Goal: Task Accomplishment & Management: Use online tool/utility

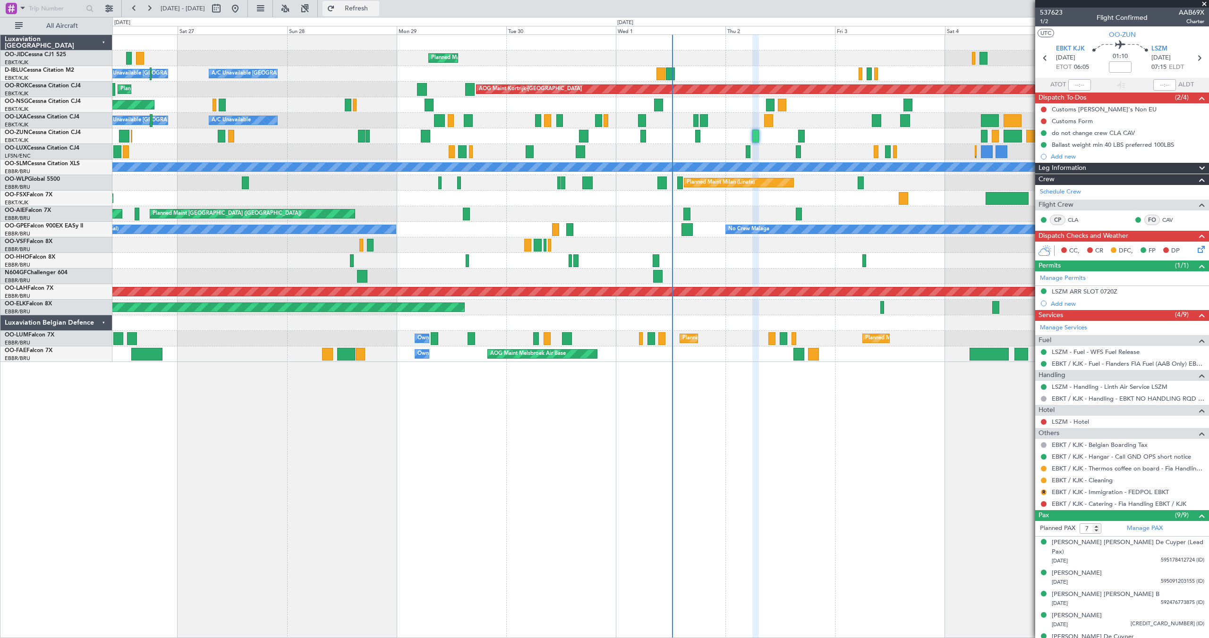
click at [365, 4] on button "Refresh" at bounding box center [350, 8] width 57 height 15
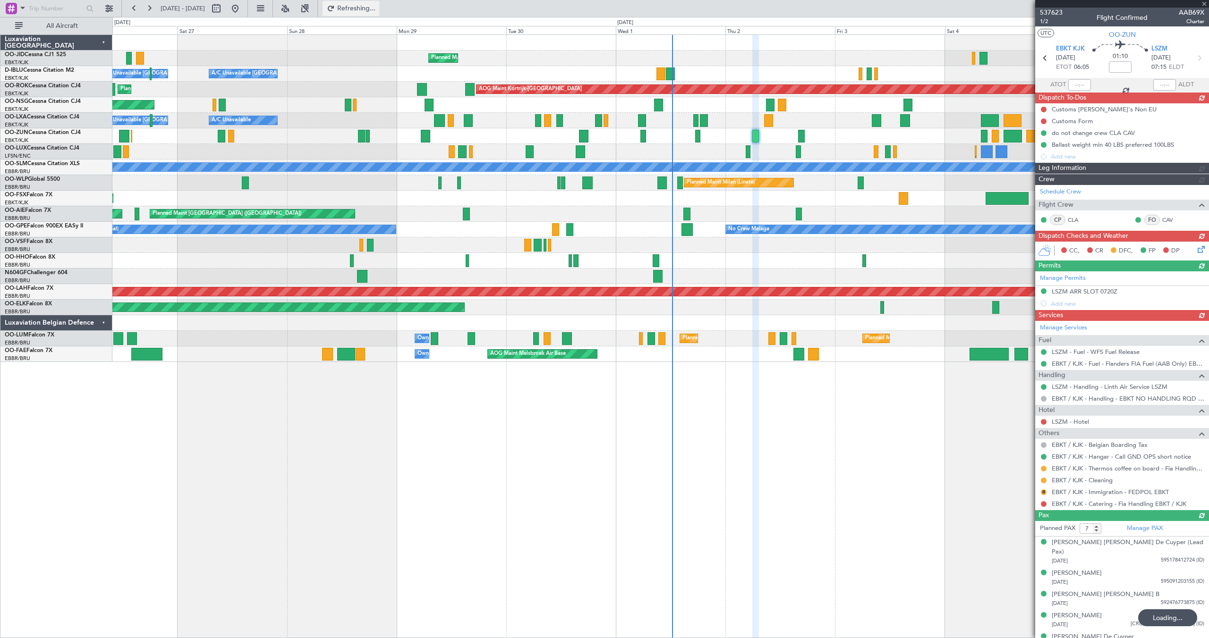
type input "-00:15"
type input "9"
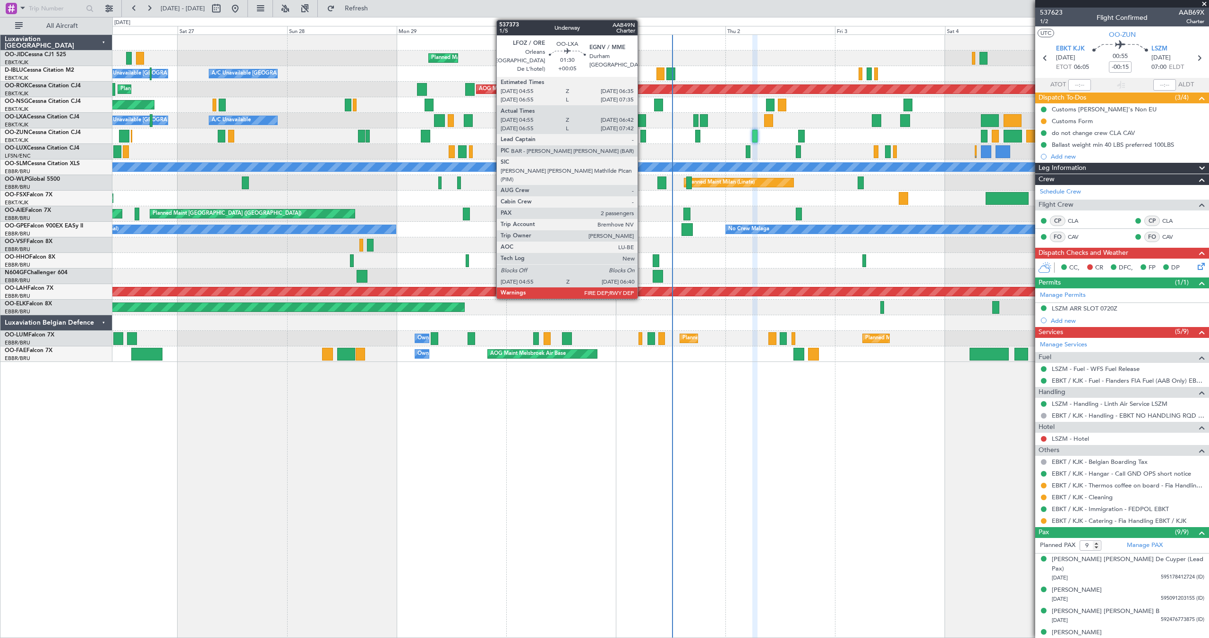
click at [642, 118] on div at bounding box center [642, 120] width 8 height 13
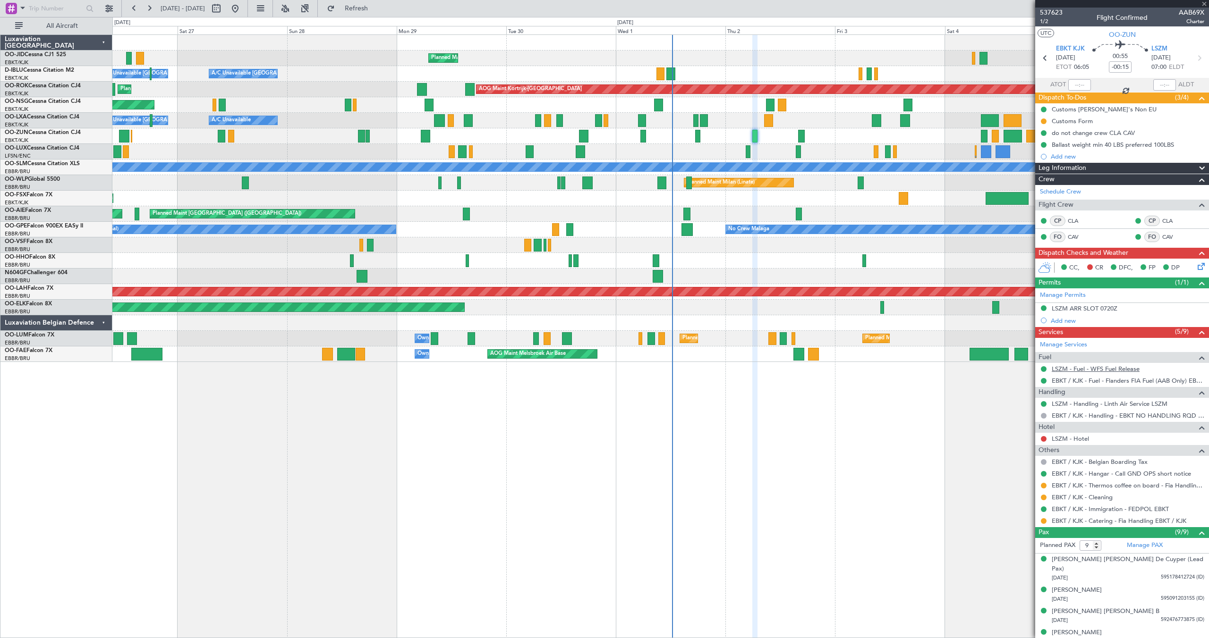
type input "+00:05"
type input "05:00"
type input "06:37"
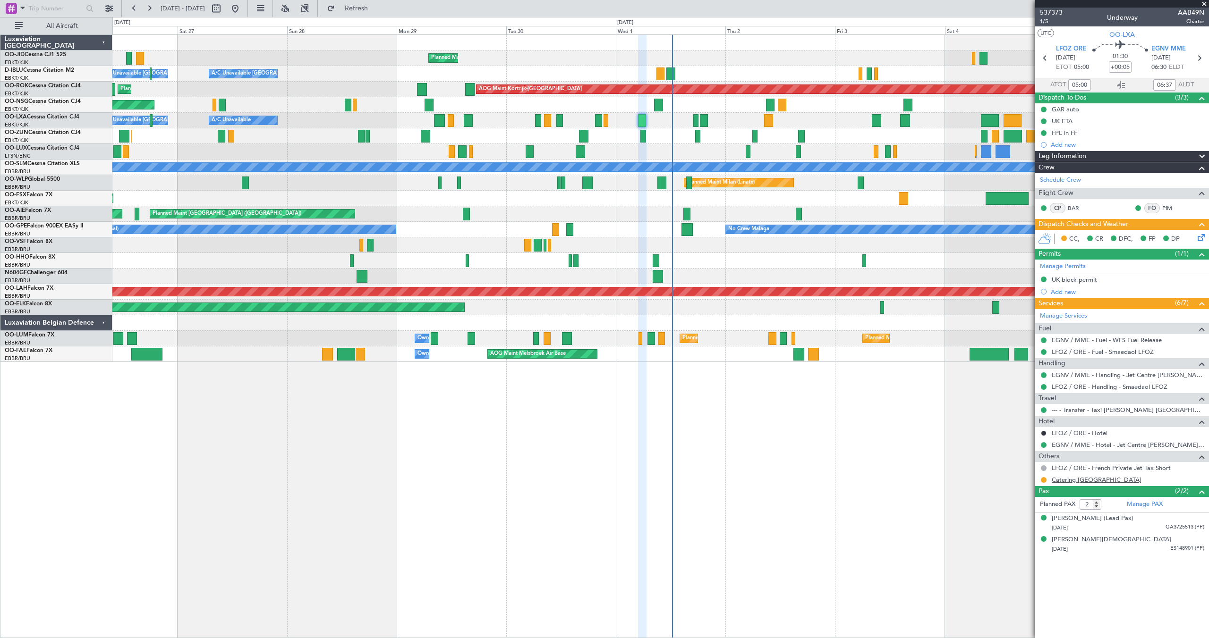
click at [1076, 481] on link "Catering [GEOGRAPHIC_DATA]" at bounding box center [1097, 480] width 90 height 8
click at [1205, 2] on span at bounding box center [1203, 4] width 9 height 8
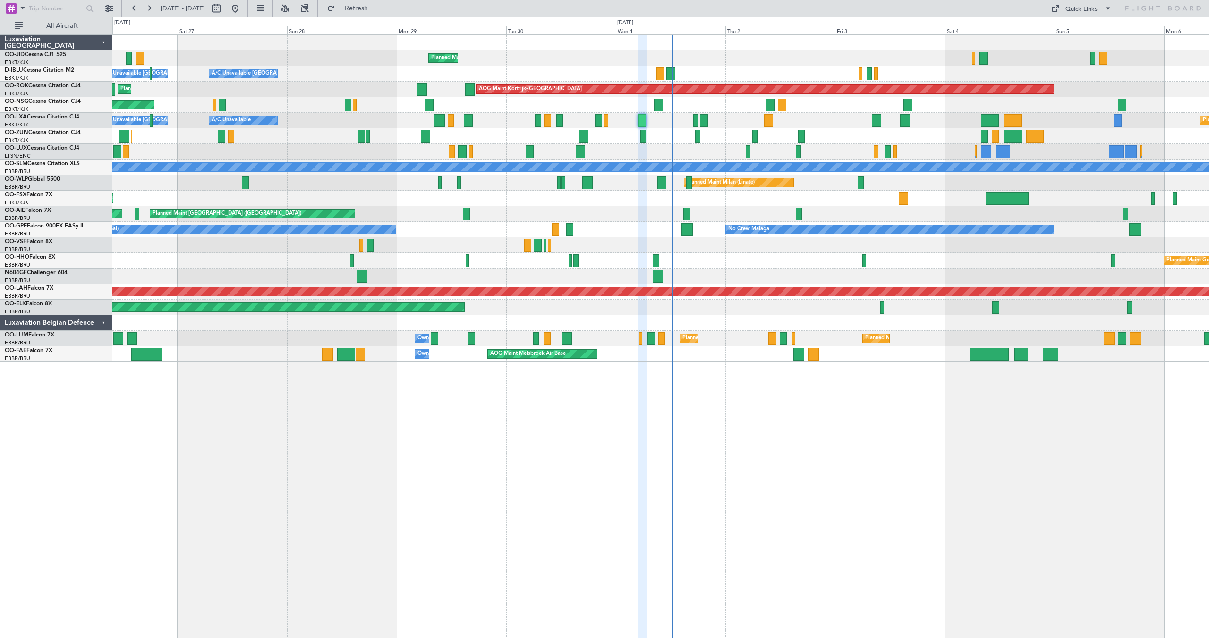
type input "0"
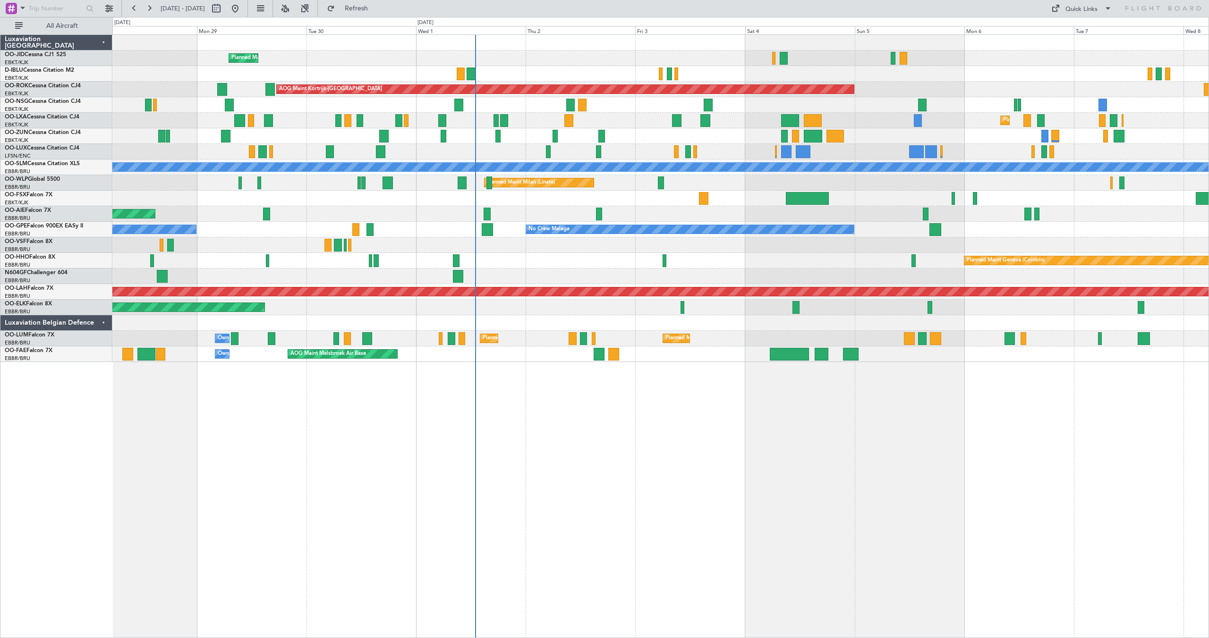
click at [740, 187] on div "Planned Maint Milan (Linate)" at bounding box center [660, 183] width 1096 height 16
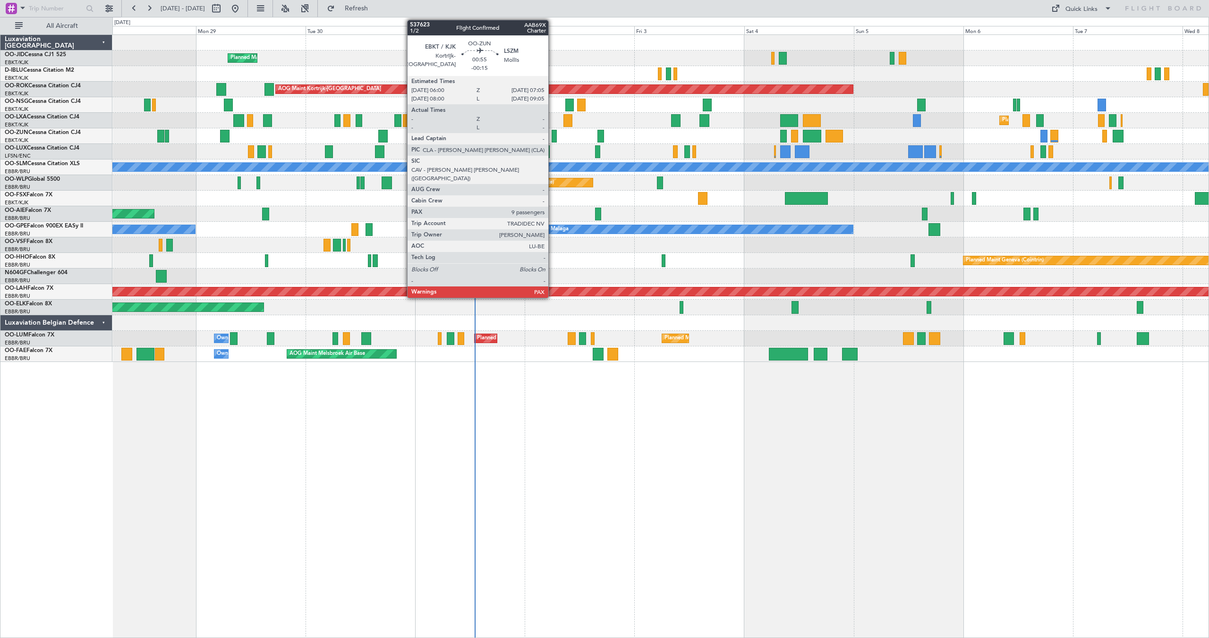
click at [552, 136] on div at bounding box center [554, 136] width 5 height 13
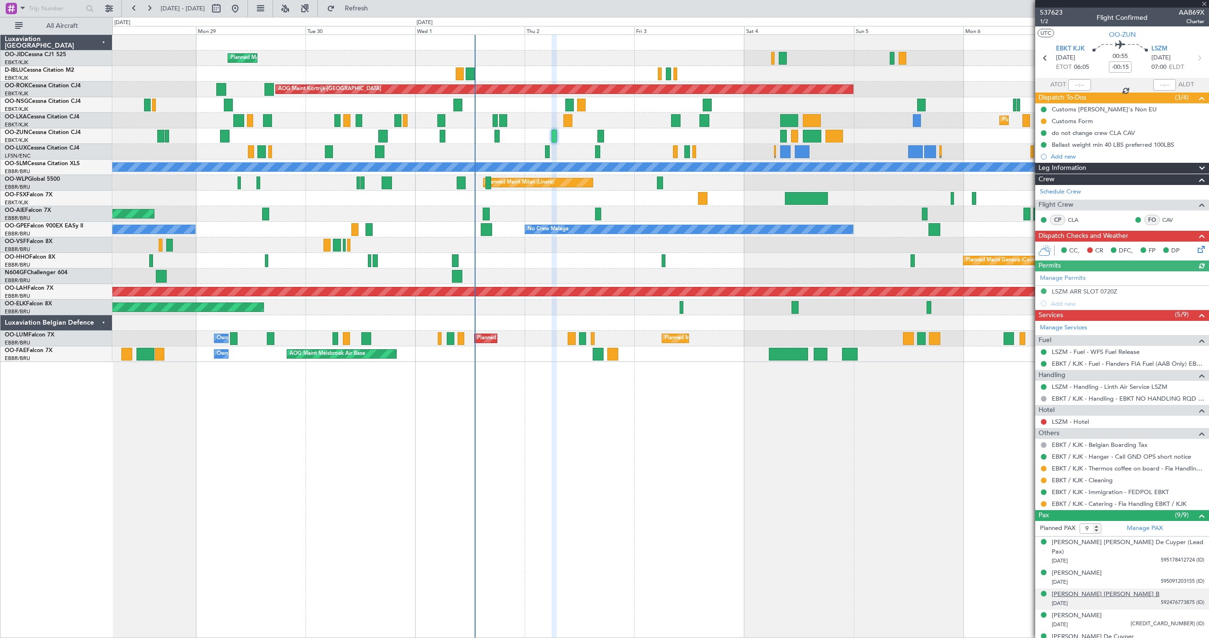
scroll to position [90, 0]
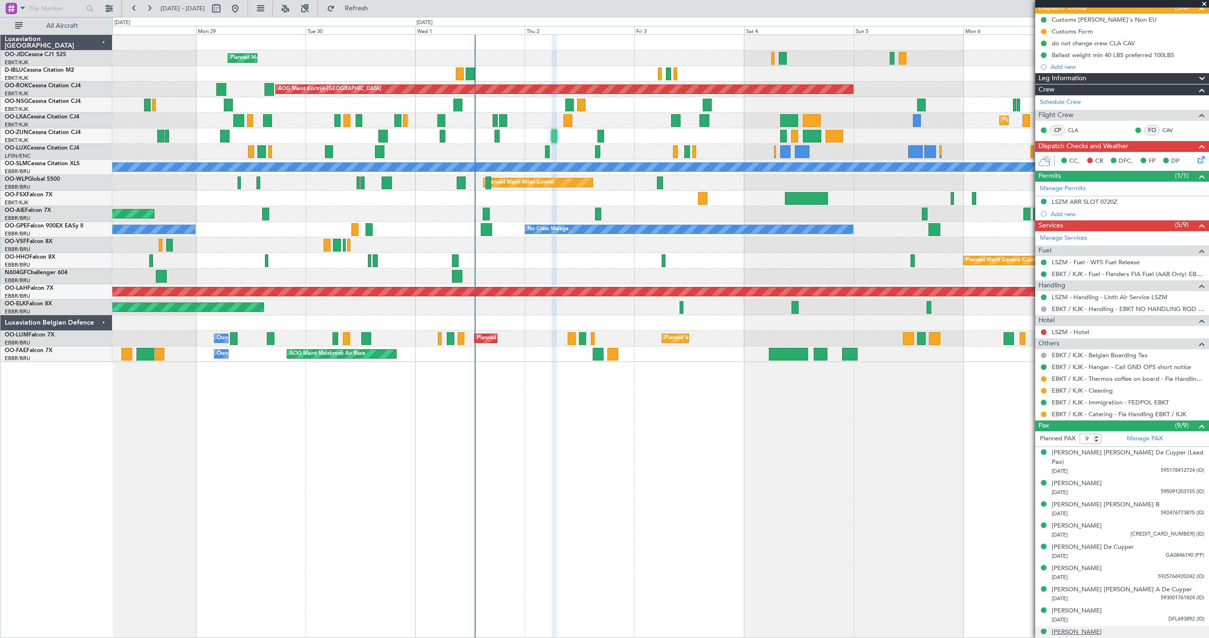
click at [1076, 628] on div "[PERSON_NAME]" at bounding box center [1077, 632] width 50 height 9
click at [1093, 586] on div "[PERSON_NAME] [PERSON_NAME] A De Cuyper" at bounding box center [1122, 590] width 140 height 9
click at [1083, 522] on div "[PERSON_NAME]" at bounding box center [1077, 526] width 50 height 9
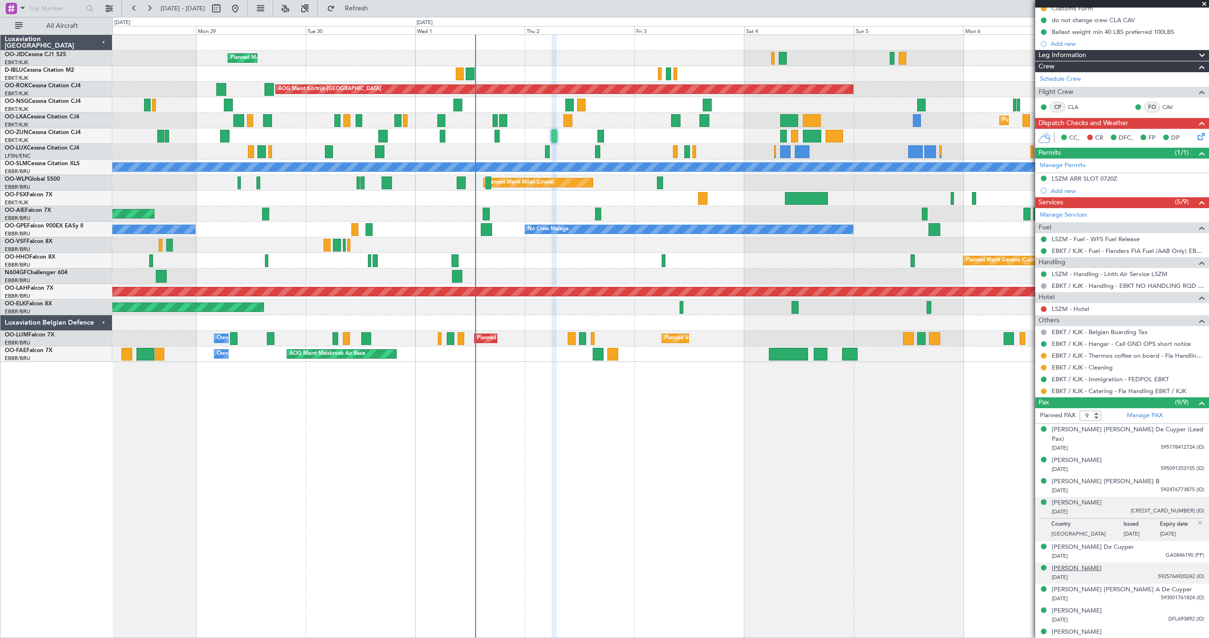
click at [1077, 564] on div "[PERSON_NAME]" at bounding box center [1077, 568] width 50 height 9
click at [362, 6] on button "Refresh" at bounding box center [350, 8] width 57 height 15
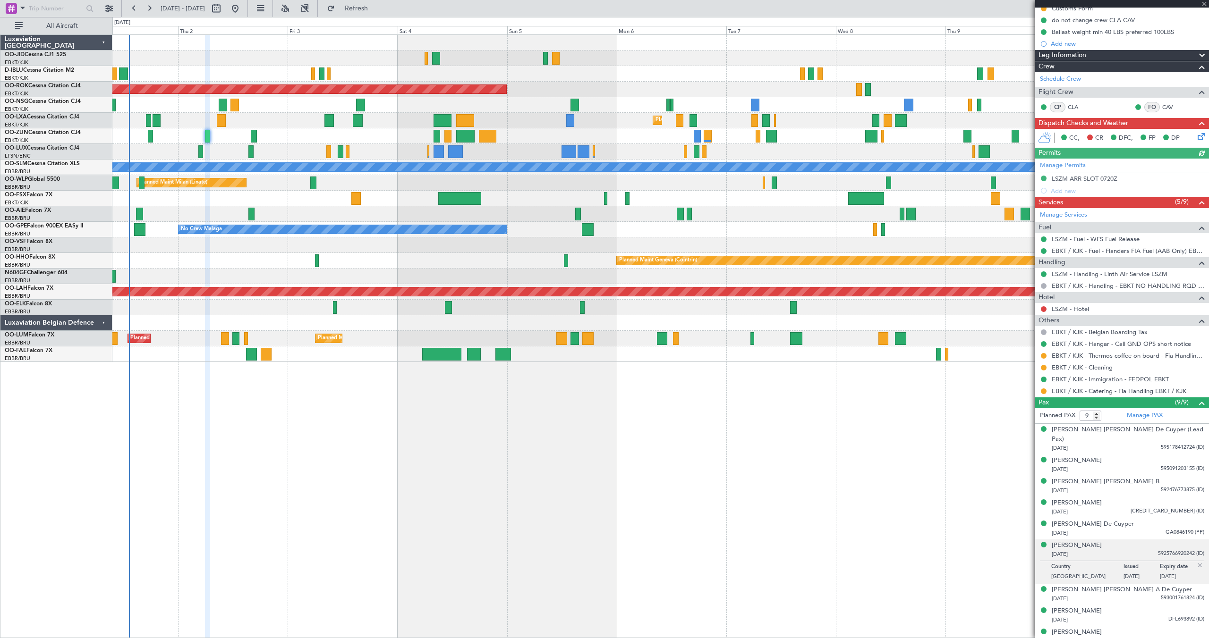
click at [641, 96] on div "AOG Maint Kortrijk-[GEOGRAPHIC_DATA]" at bounding box center [660, 90] width 1096 height 16
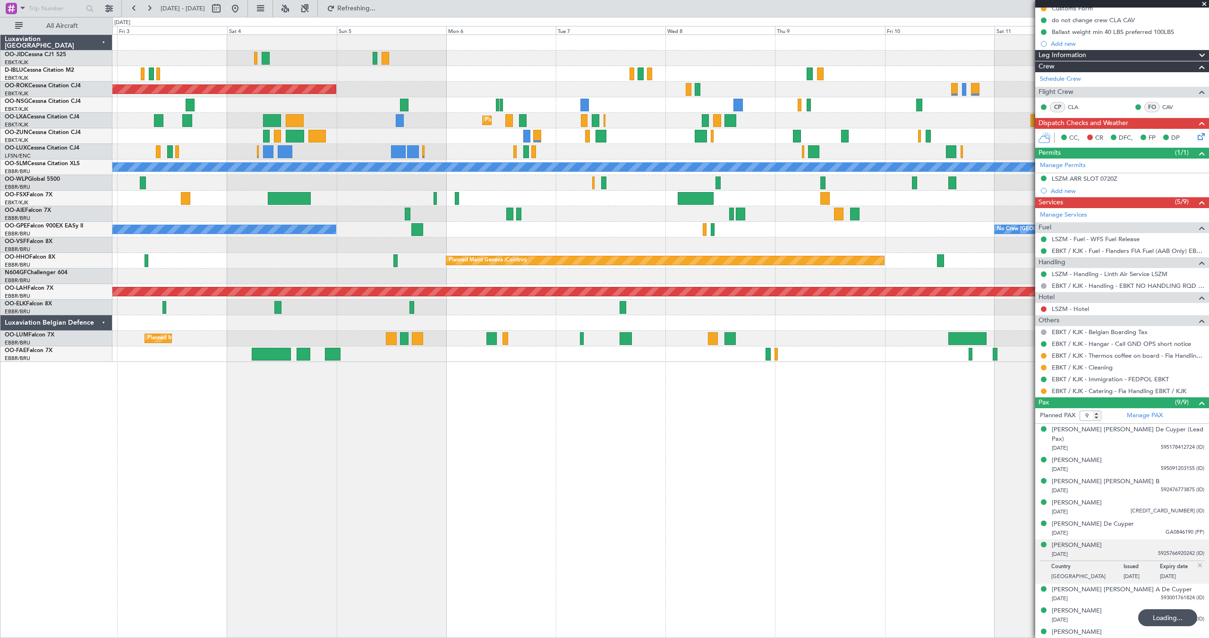
click at [770, 135] on div "AOG Maint Kortrijk-[GEOGRAPHIC_DATA] Planned Maint [GEOGRAPHIC_DATA]-[GEOGRAPHI…" at bounding box center [660, 198] width 1096 height 327
click at [1205, 5] on span at bounding box center [1203, 4] width 9 height 8
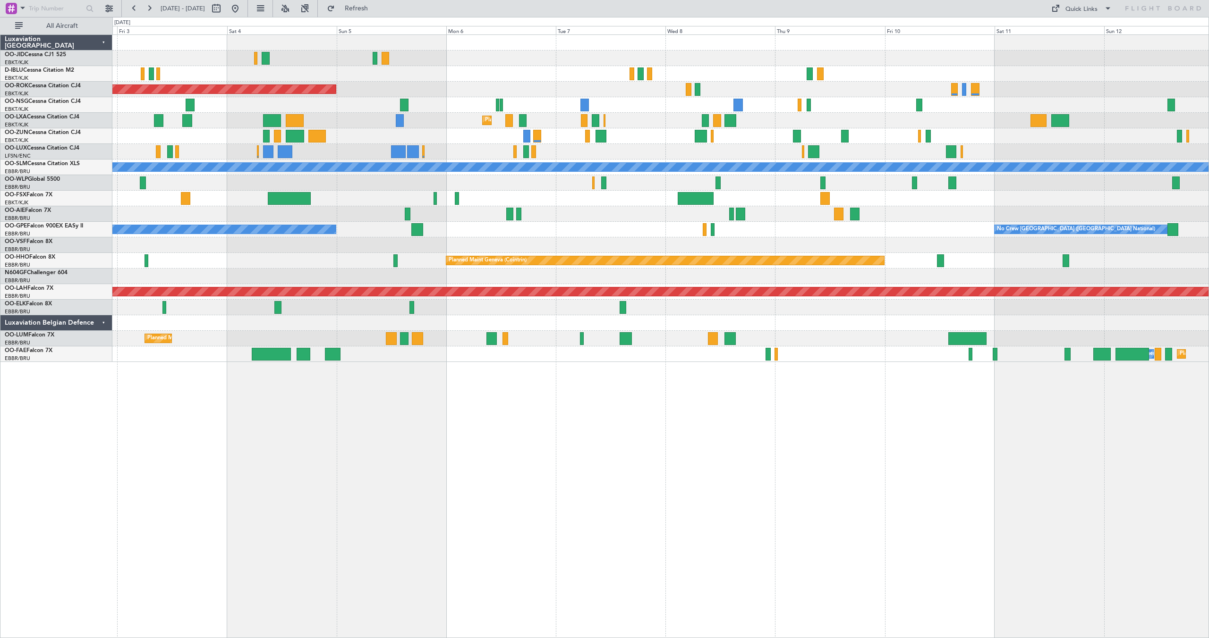
type input "0"
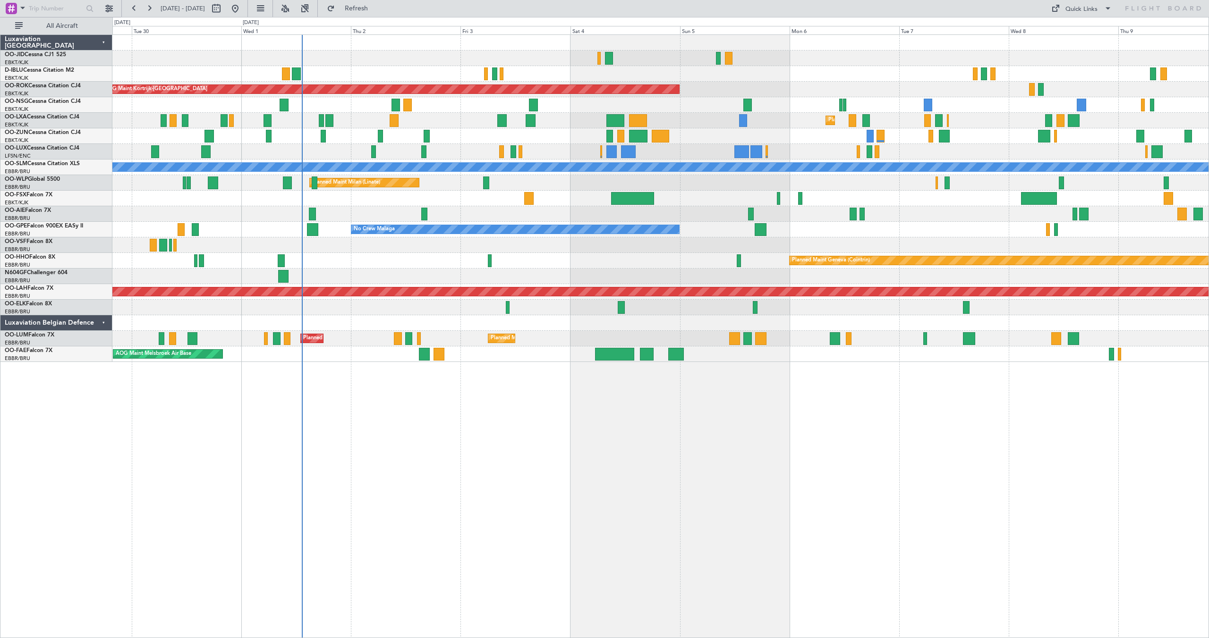
click at [654, 76] on div "Planned Maint Kortrijk-[GEOGRAPHIC_DATA] A/C Unavailable [GEOGRAPHIC_DATA]-[GEO…" at bounding box center [660, 198] width 1096 height 327
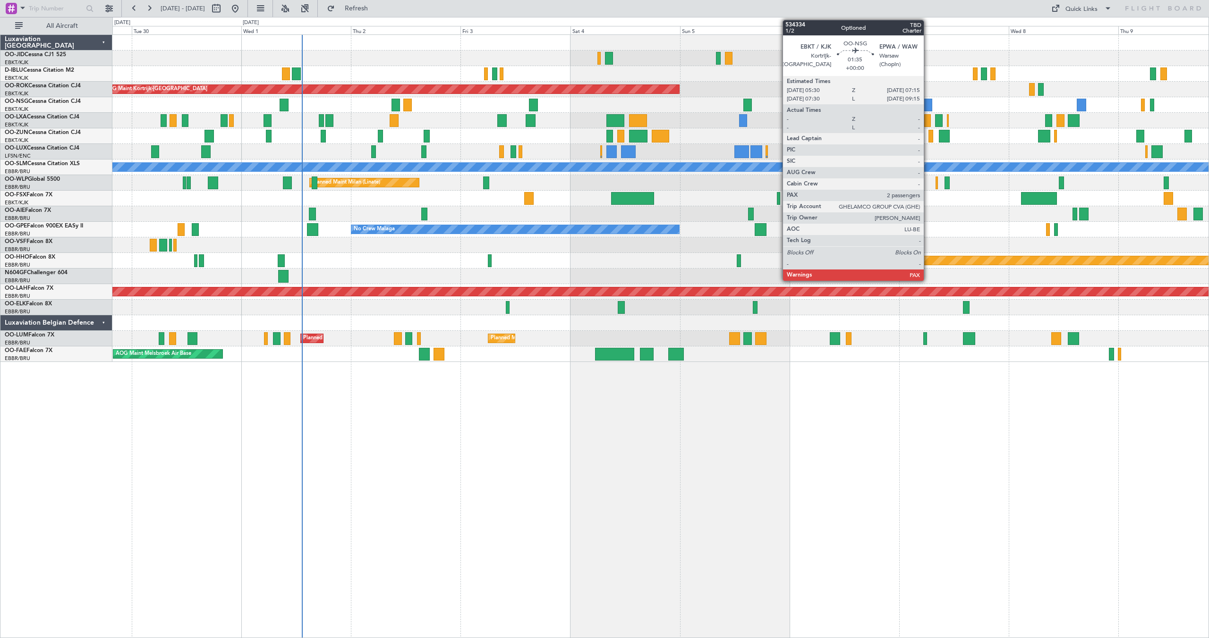
click at [928, 102] on div at bounding box center [928, 105] width 8 height 13
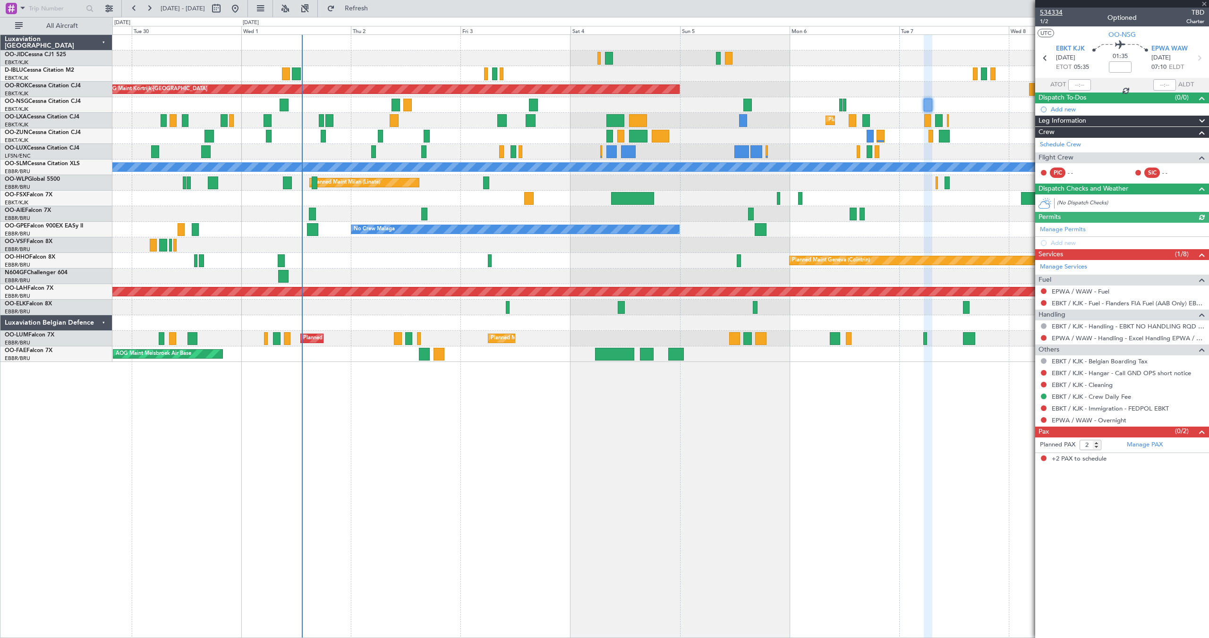
click at [1055, 12] on span "534334" at bounding box center [1051, 13] width 23 height 10
